Goal: Check status

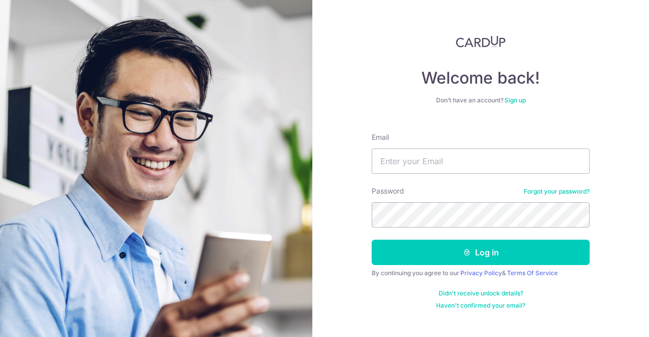
type input "[EMAIL_ADDRESS][DOMAIN_NAME]"
click at [371, 240] on button "Log in" at bounding box center [480, 252] width 218 height 25
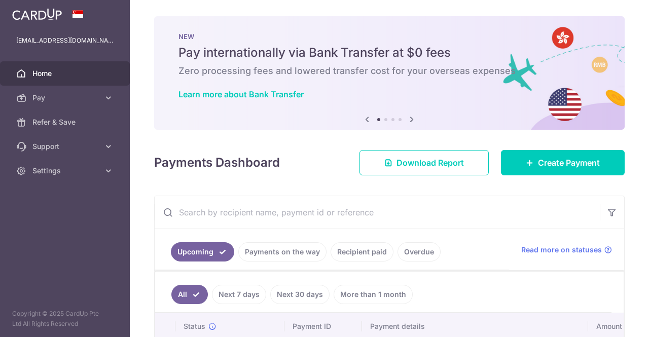
scroll to position [131, 0]
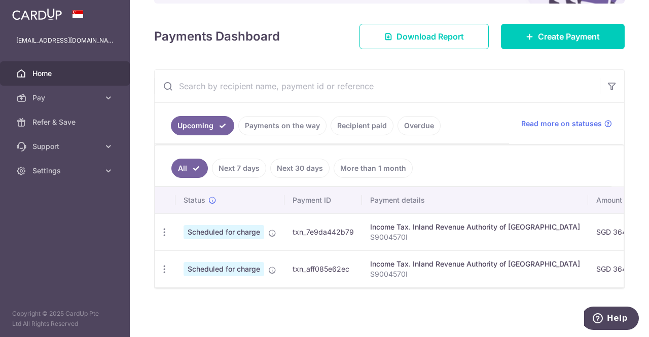
click at [409, 288] on div at bounding box center [389, 287] width 468 height 1
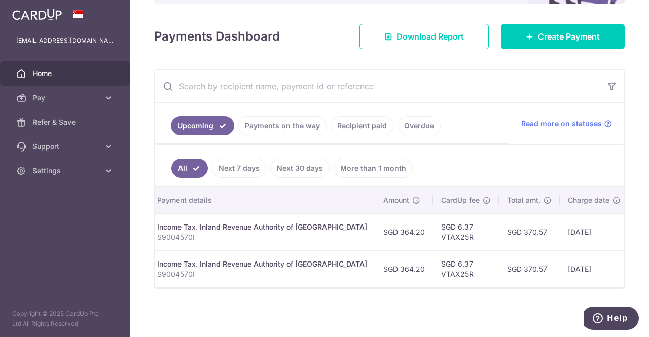
scroll to position [0, 317]
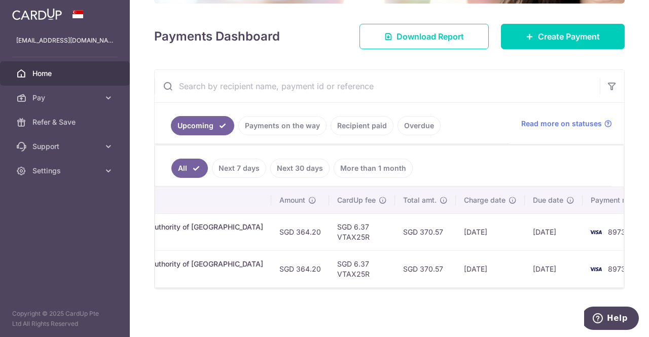
click at [456, 225] on td "[DATE]" at bounding box center [490, 231] width 69 height 37
drag, startPoint x: 428, startPoint y: 226, endPoint x: 458, endPoint y: 227, distance: 29.4
click at [458, 227] on td "[DATE]" at bounding box center [490, 231] width 69 height 37
